Goal: Task Accomplishment & Management: Manage account settings

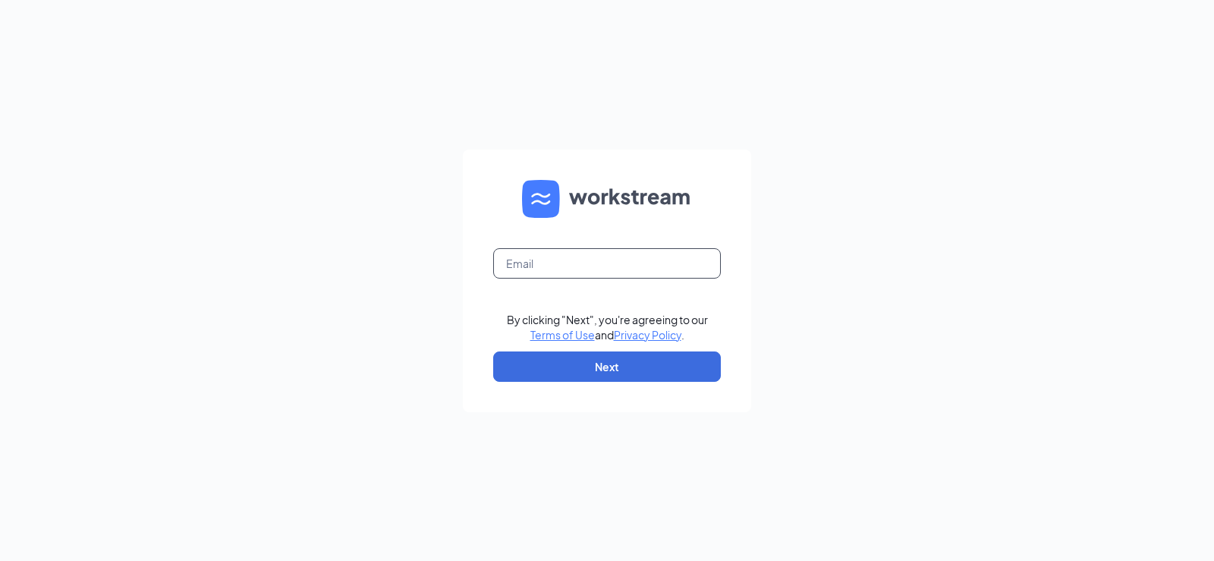
click at [524, 262] on input "text" at bounding box center [607, 263] width 228 height 30
type input "bpcumberland@caveenterprises.com"
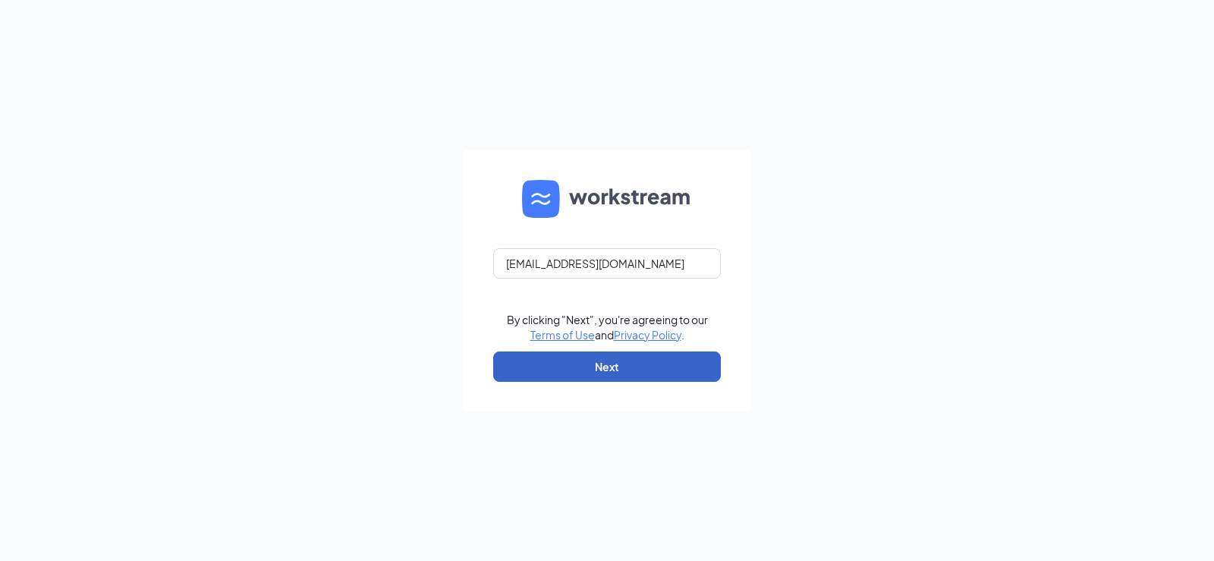
click at [596, 365] on button "Next" at bounding box center [607, 366] width 228 height 30
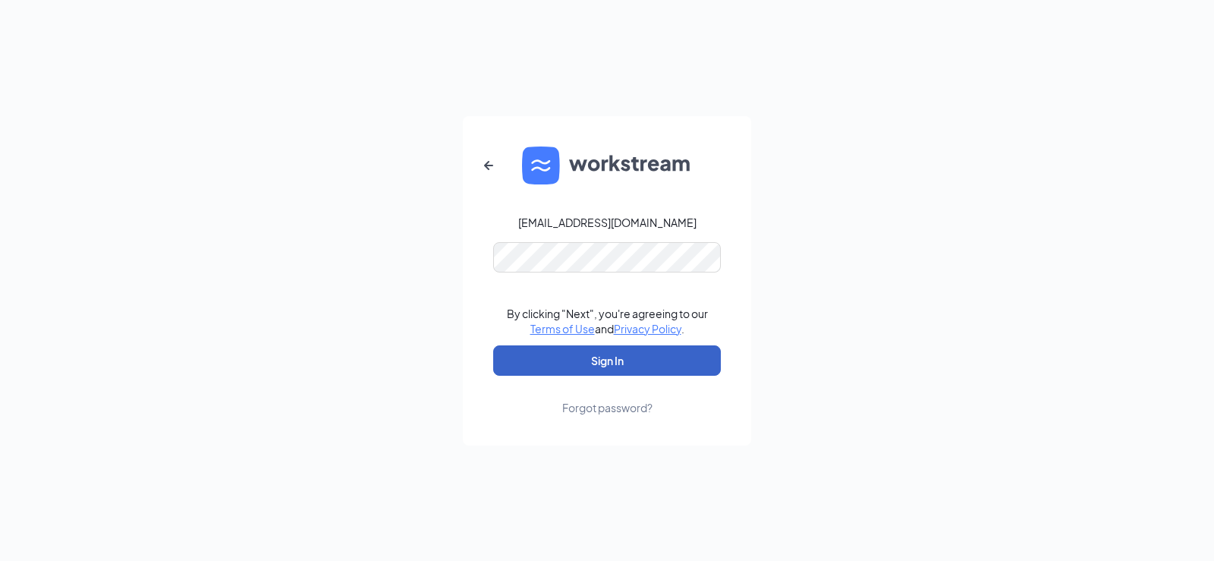
click at [581, 361] on button "Sign In" at bounding box center [607, 360] width 228 height 30
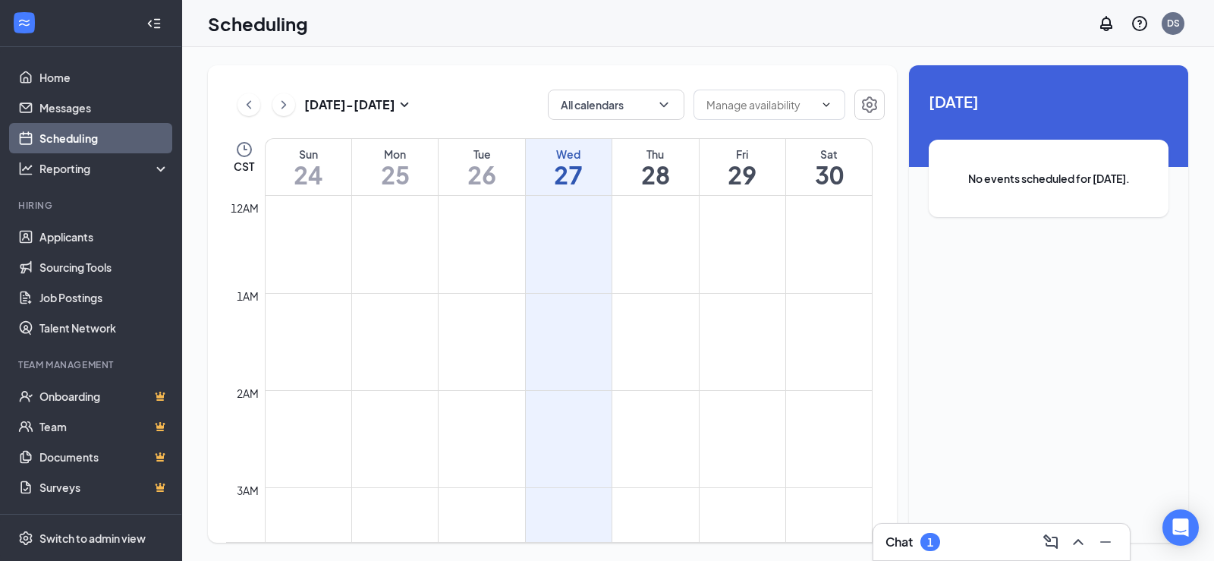
scroll to position [746, 0]
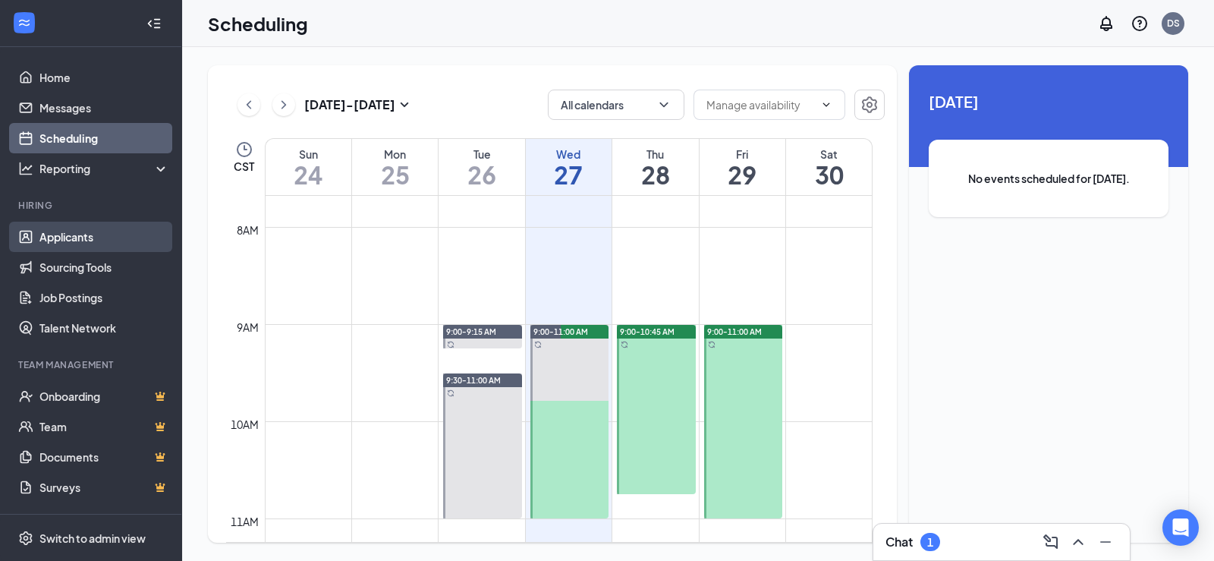
click at [68, 237] on link "Applicants" at bounding box center [104, 236] width 130 height 30
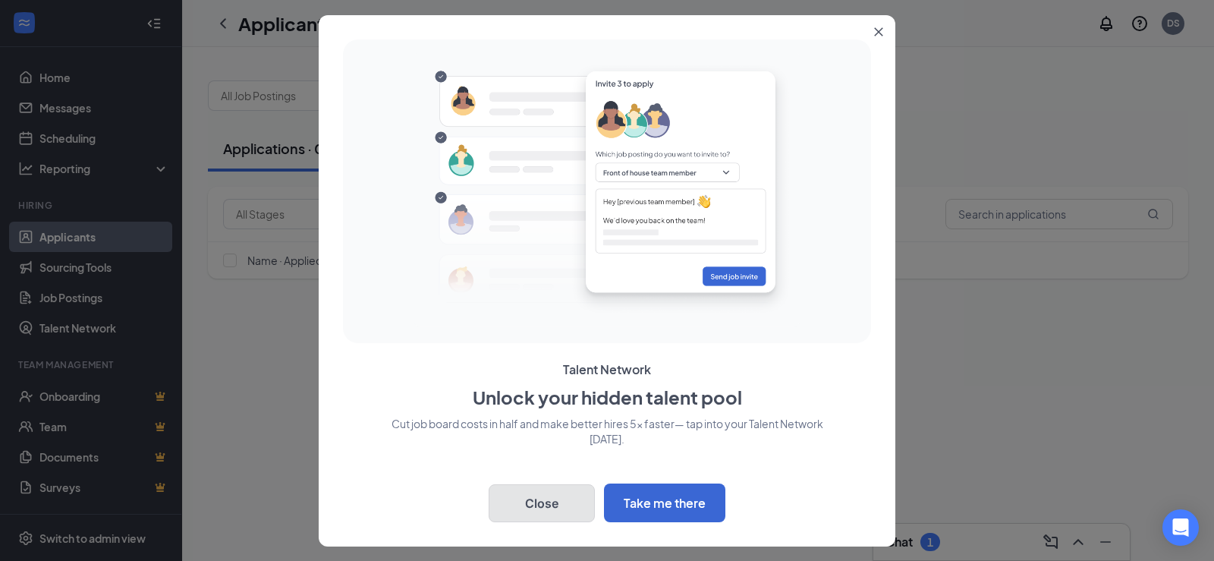
click at [526, 506] on button "Close" at bounding box center [541, 503] width 106 height 38
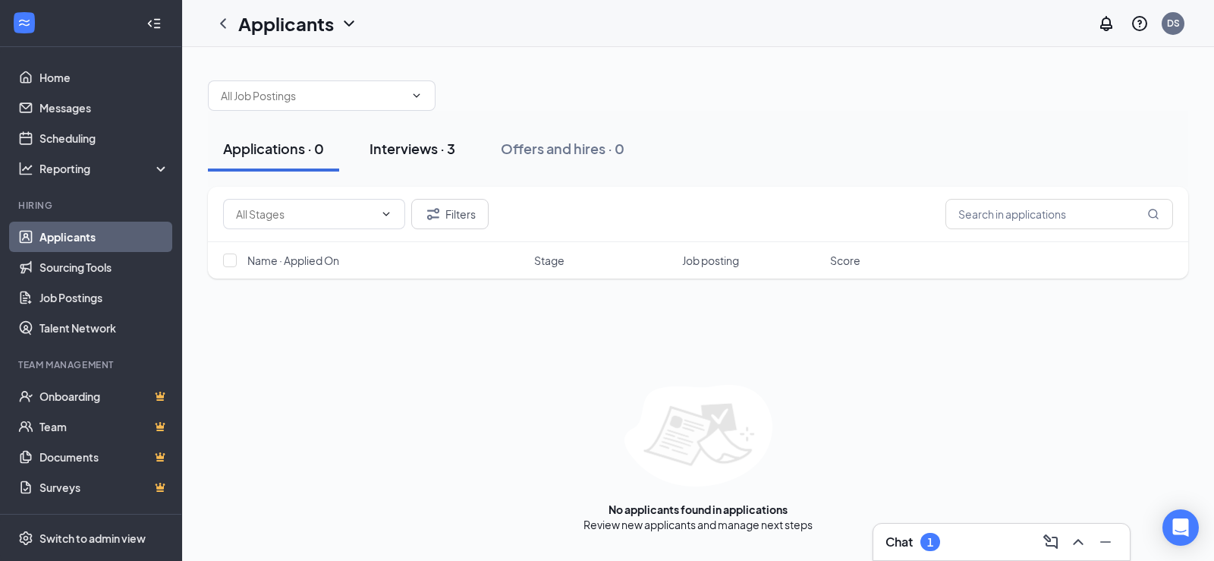
click at [394, 151] on div "Interviews · 3" at bounding box center [412, 148] width 86 height 19
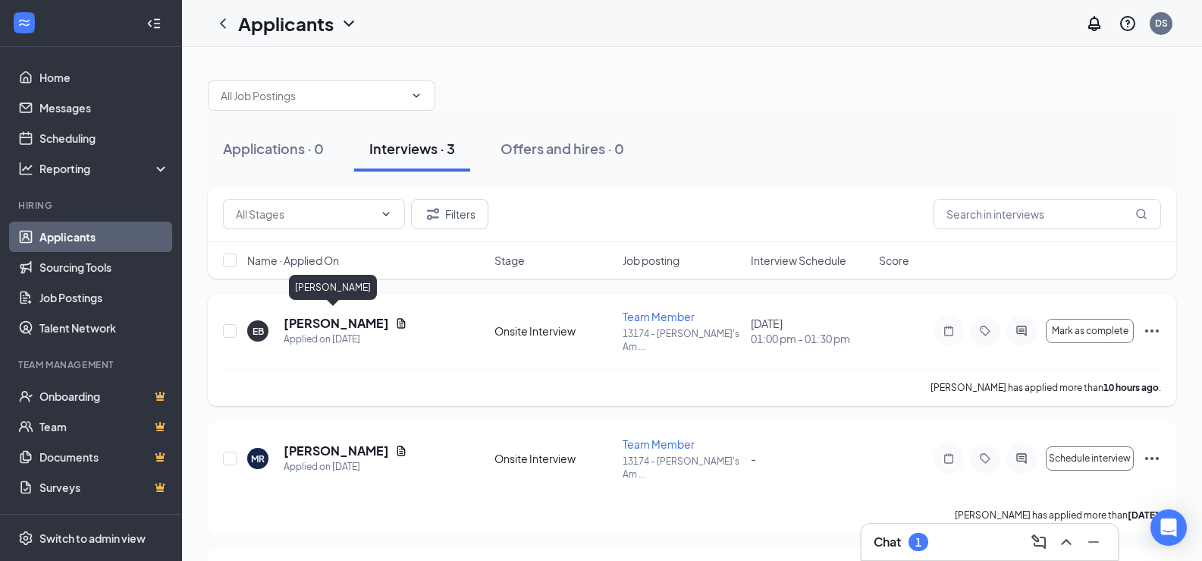
click at [327, 323] on h5 "[PERSON_NAME]" at bounding box center [336, 323] width 105 height 17
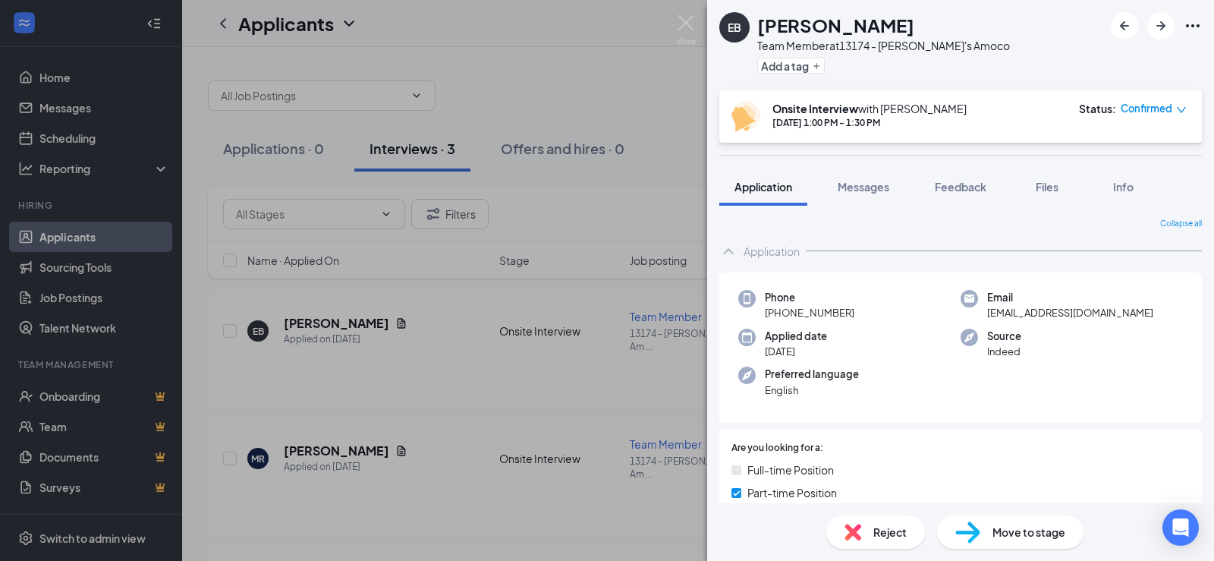
click at [671, 28] on div "EB [PERSON_NAME] Team Member at 13174 - [PERSON_NAME]'s Amoco Add a tag Onsite …" at bounding box center [607, 280] width 1214 height 561
click at [885, 532] on span "Reject" at bounding box center [889, 531] width 33 height 17
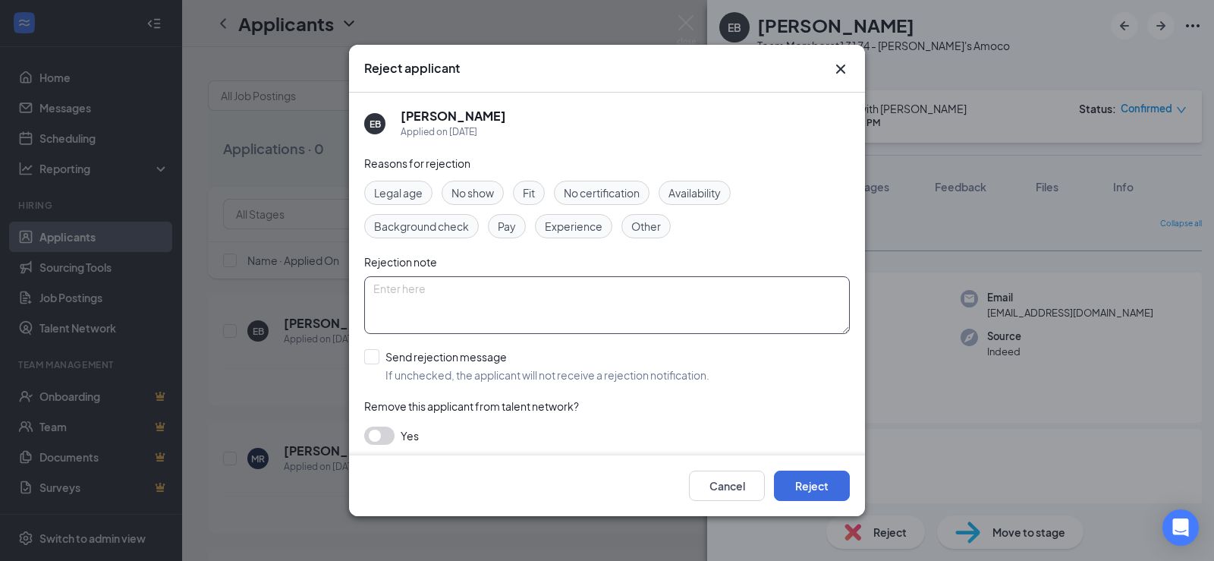
click at [407, 294] on textarea at bounding box center [606, 305] width 485 height 58
type textarea "Ember this is a gas station. You have to be 18 to work here. Have a good day."
click at [376, 351] on input "Send rejection message If unchecked, the applicant will not receive a rejection…" at bounding box center [536, 365] width 345 height 33
checkbox input "true"
click at [467, 432] on span "Best of Luck" at bounding box center [600, 433] width 446 height 23
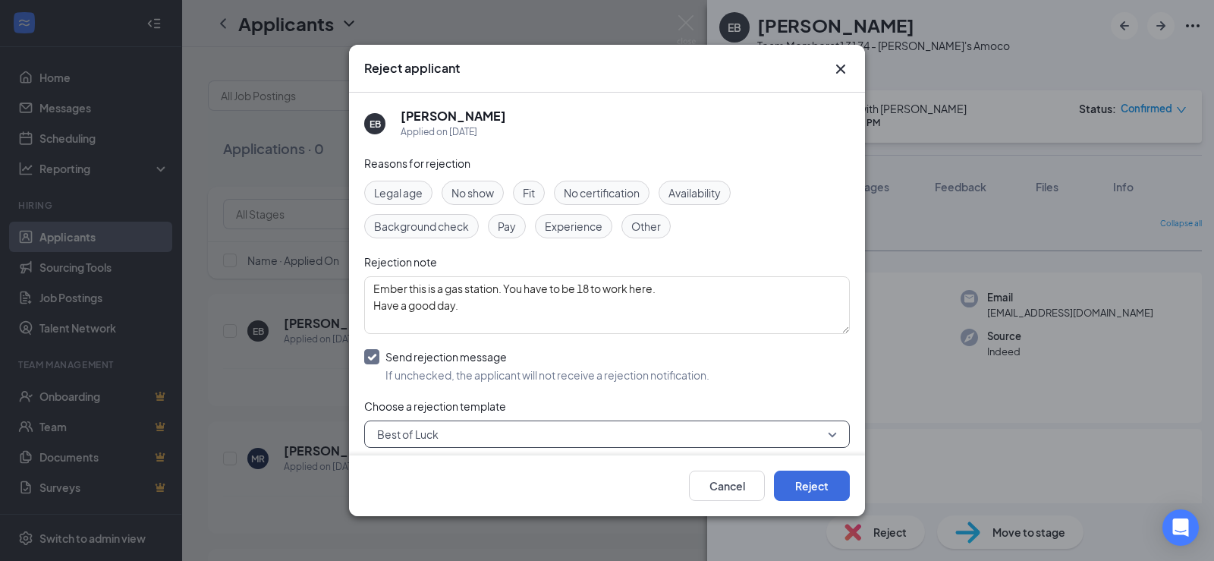
drag, startPoint x: 467, startPoint y: 431, endPoint x: 383, endPoint y: 437, distance: 84.4
click at [383, 437] on span "Best of Luck" at bounding box center [600, 433] width 446 height 23
click at [809, 482] on button "Reject" at bounding box center [812, 485] width 76 height 30
